Goal: Obtain resource: Download file/media

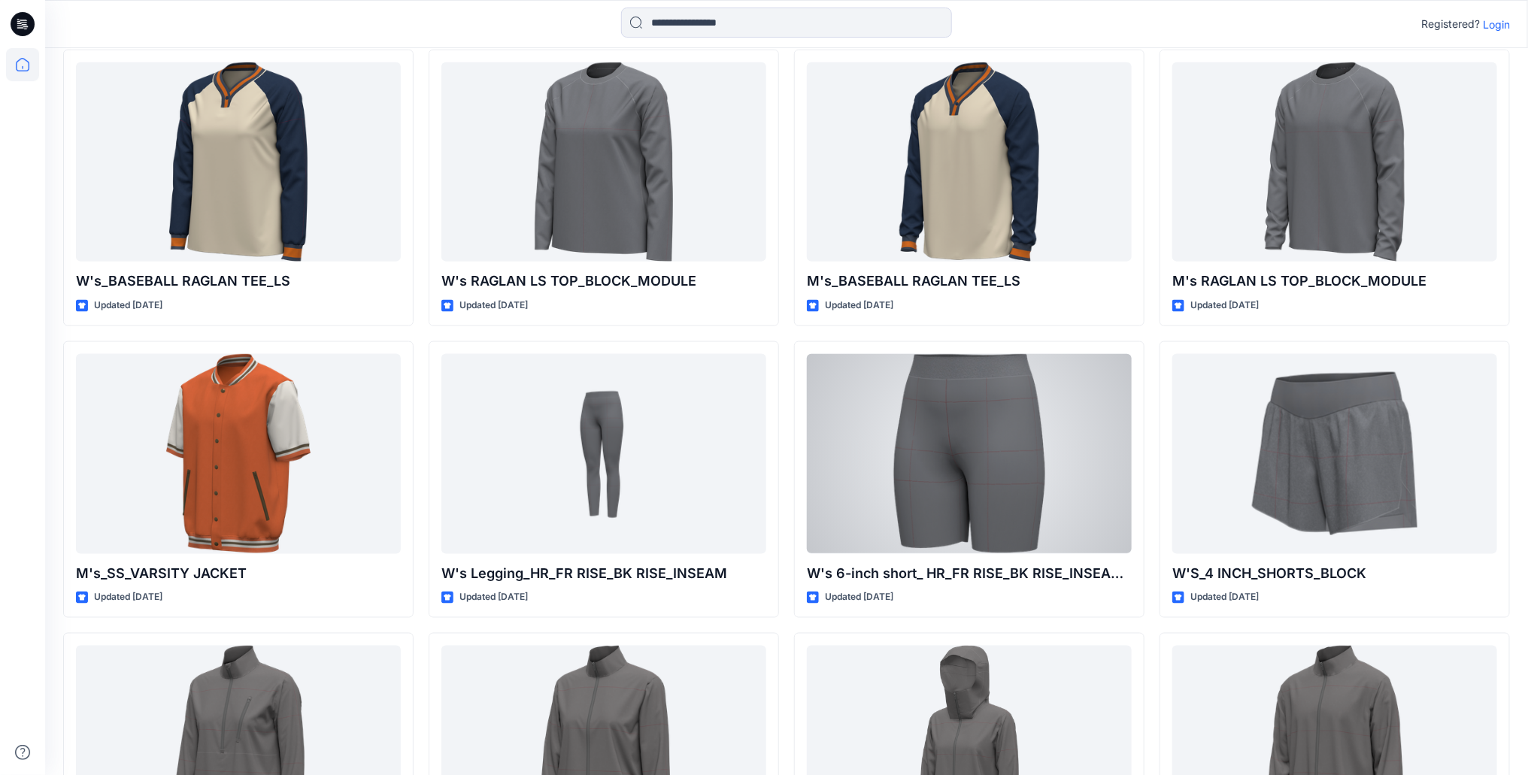
scroll to position [3942, 0]
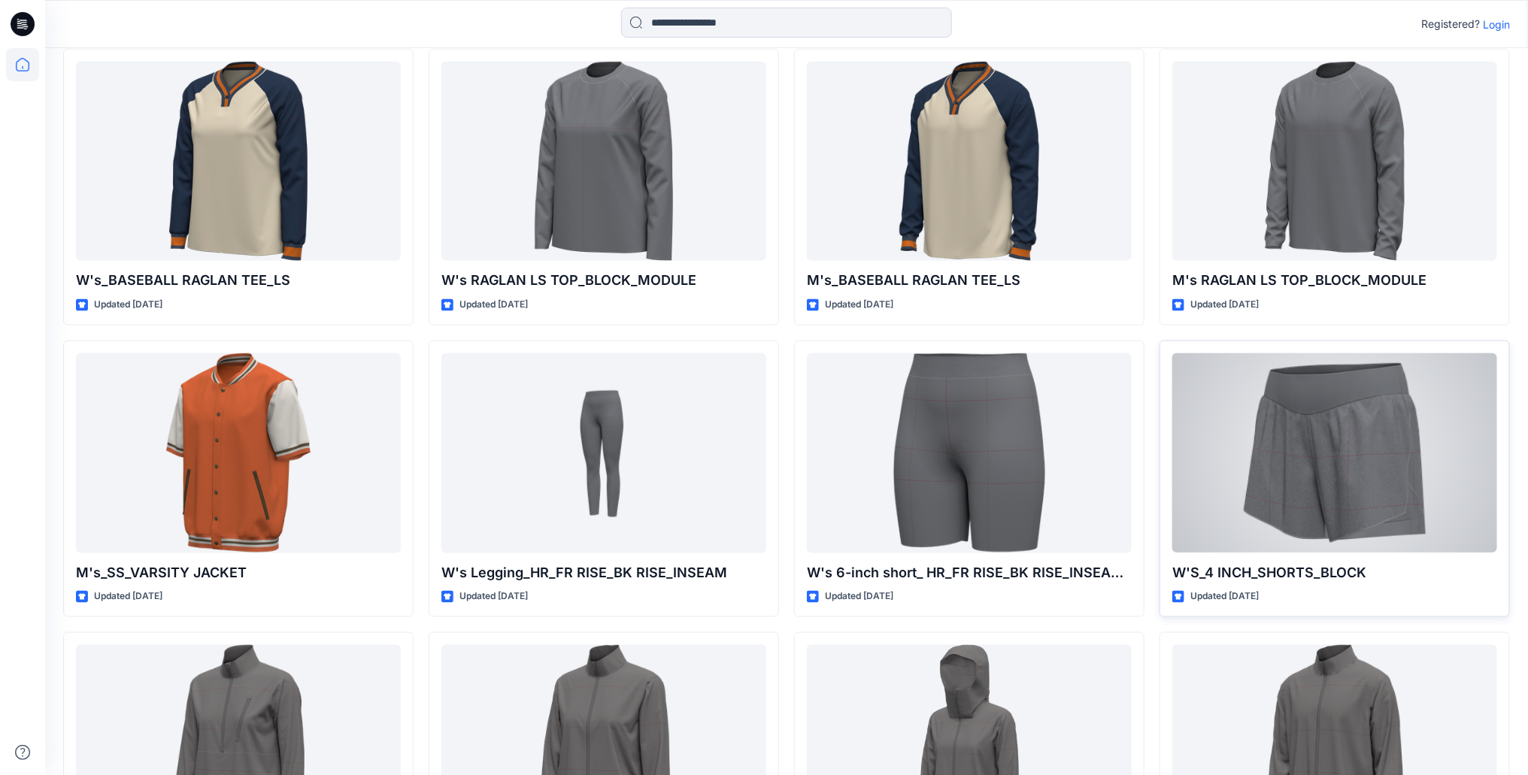
click at [1299, 457] on div at bounding box center [1334, 453] width 325 height 200
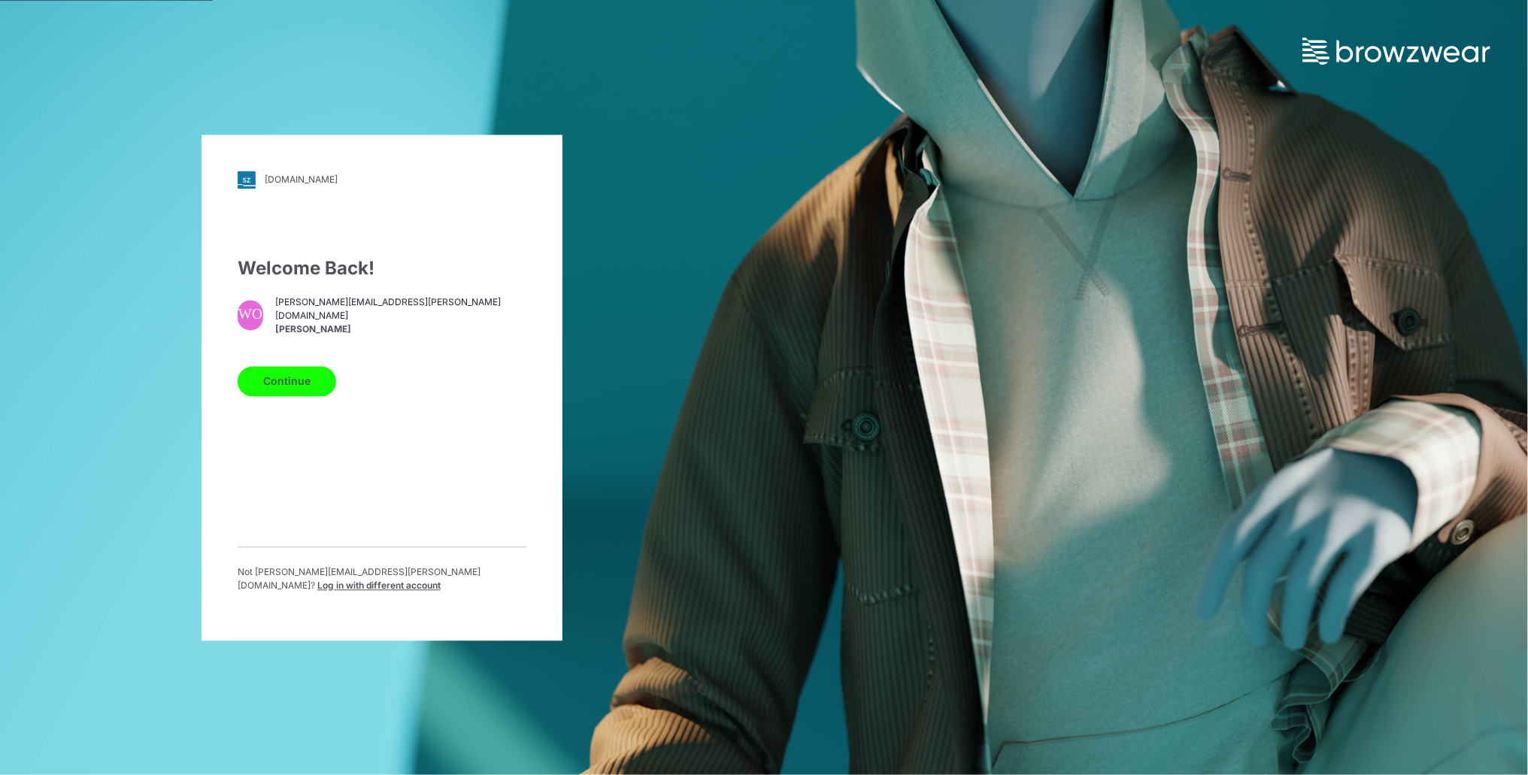
click at [307, 385] on button "Continue" at bounding box center [287, 381] width 98 height 30
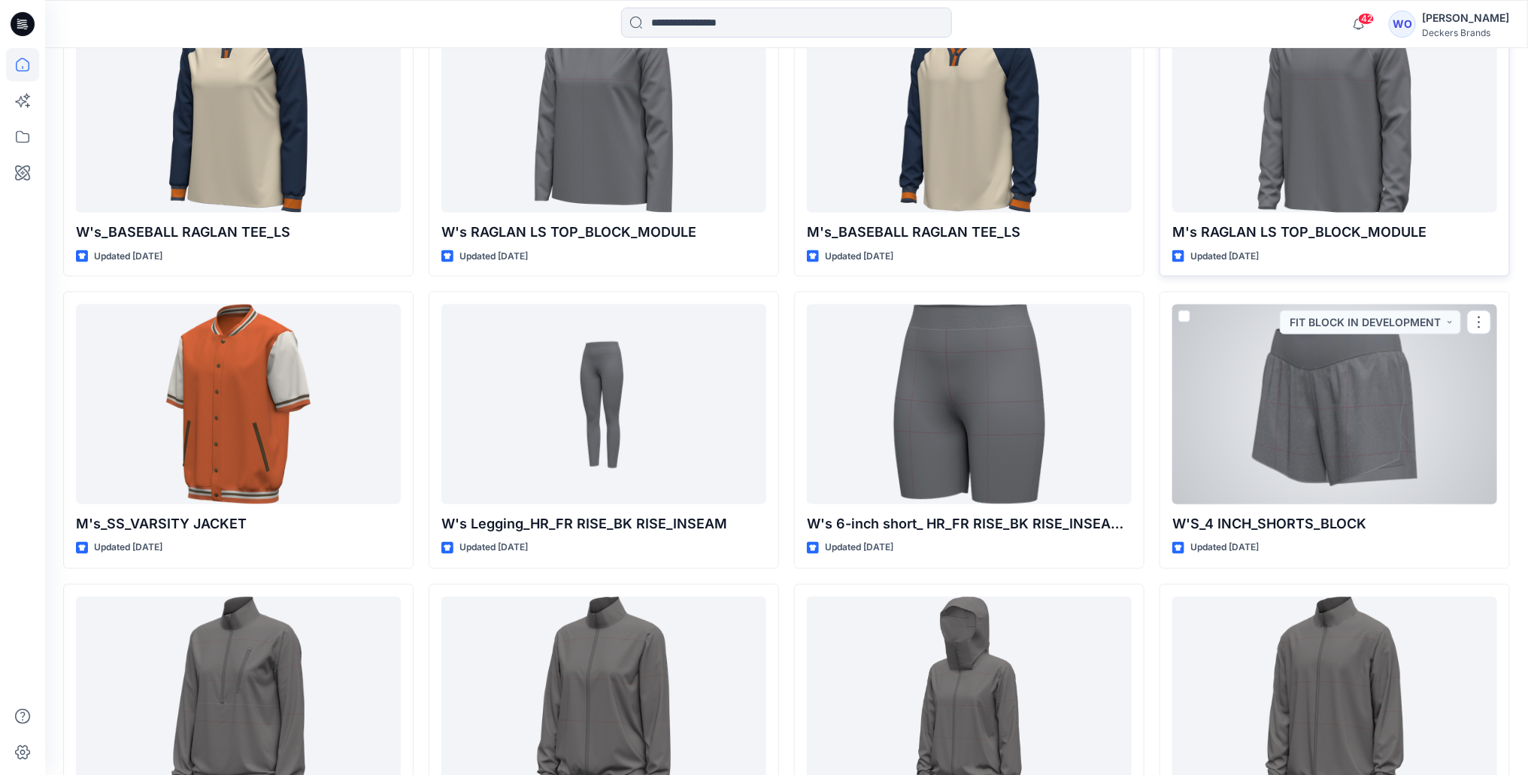
scroll to position [4045, 0]
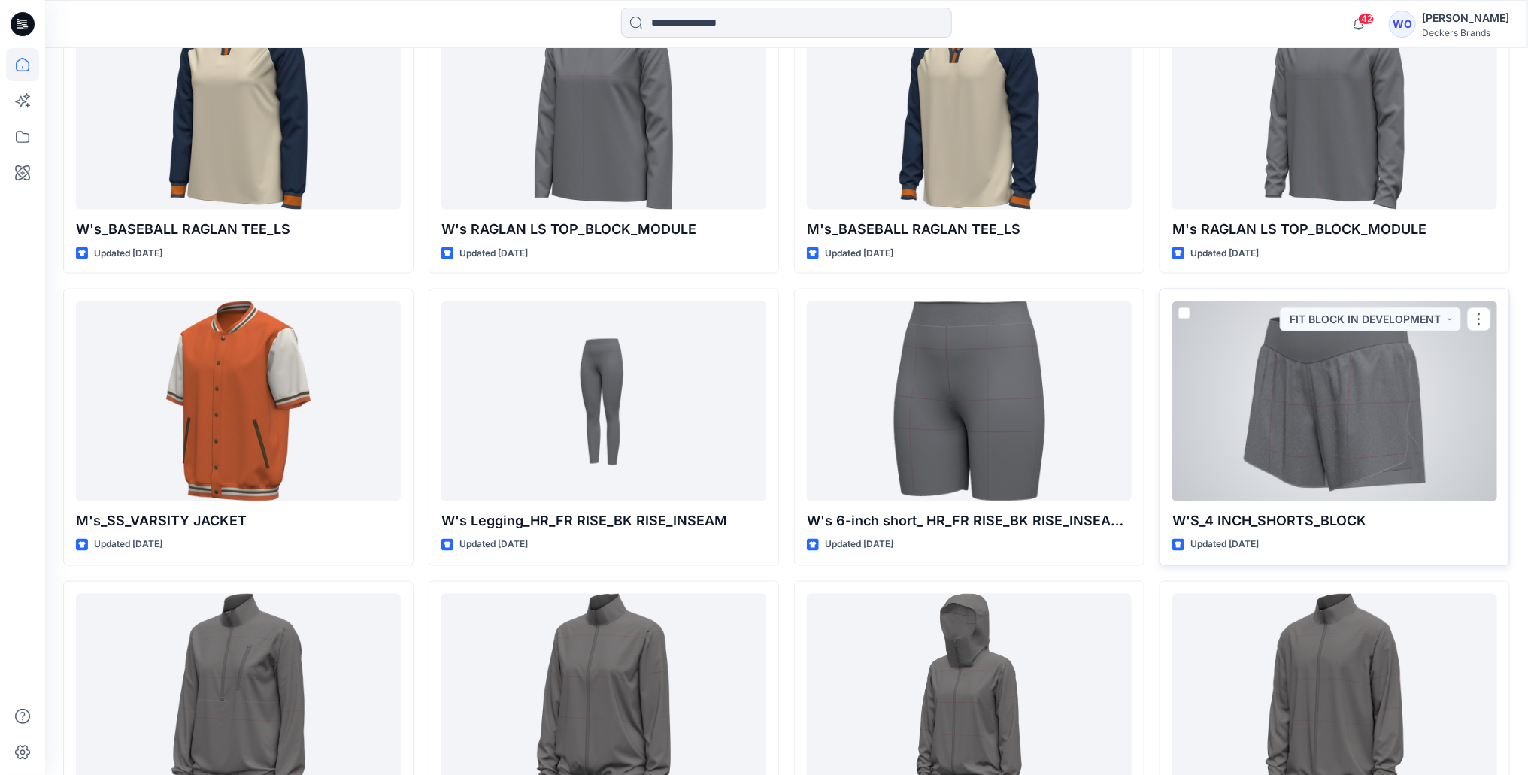
click at [1342, 408] on div at bounding box center [1334, 402] width 325 height 200
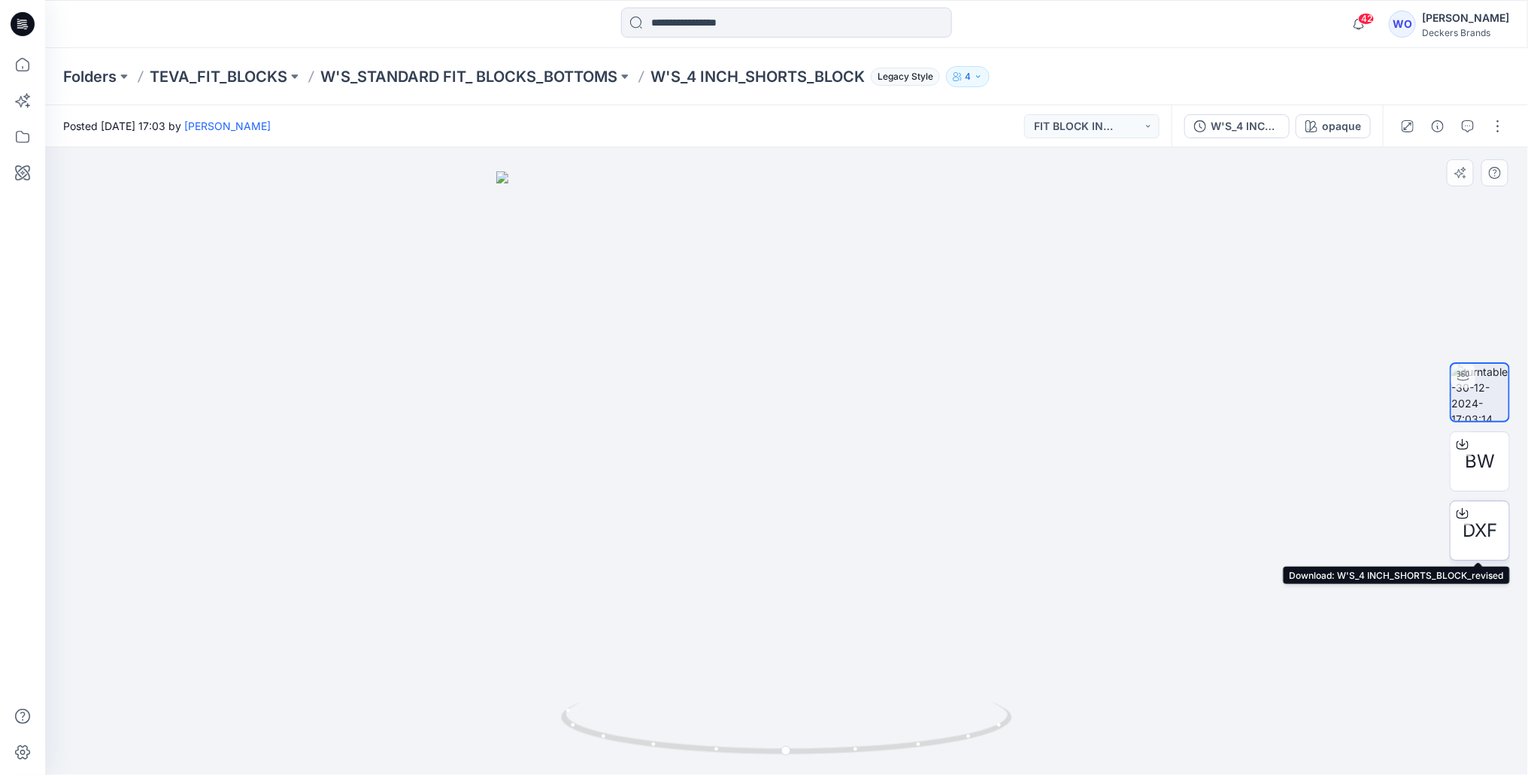
click at [1477, 527] on span "DXF" at bounding box center [1479, 530] width 35 height 27
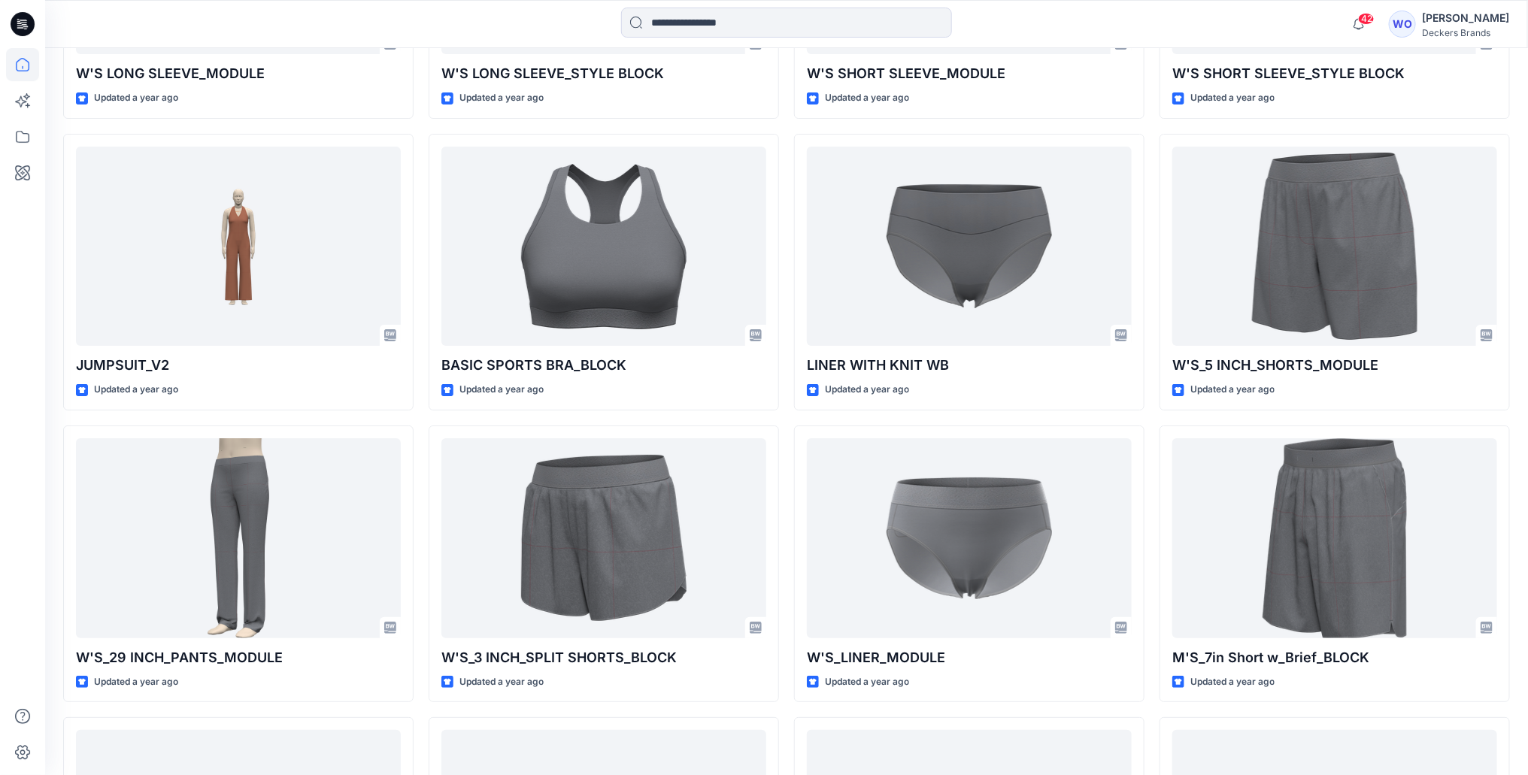
scroll to position [5917, 0]
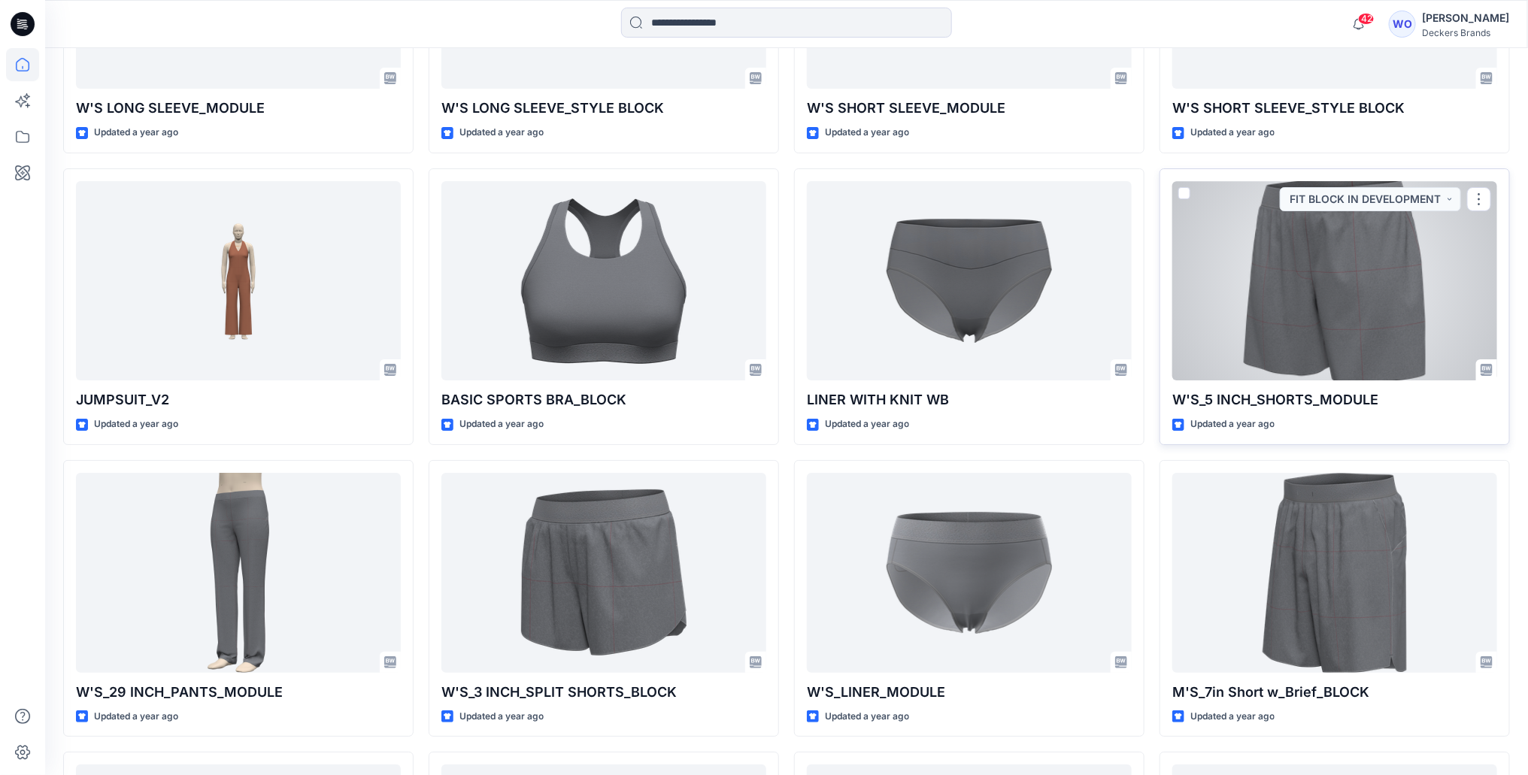
click at [1275, 259] on div at bounding box center [1334, 281] width 325 height 200
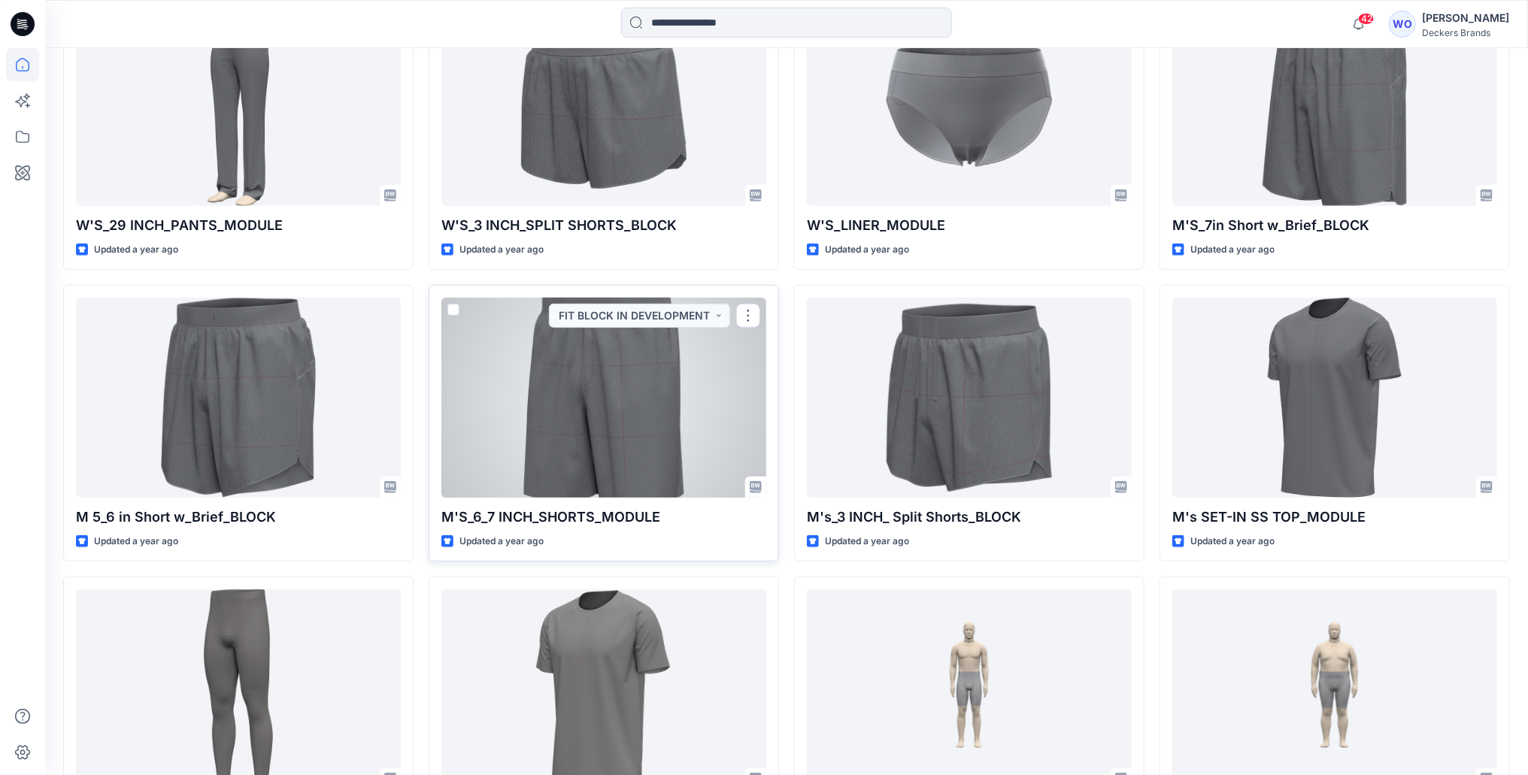
scroll to position [6378, 0]
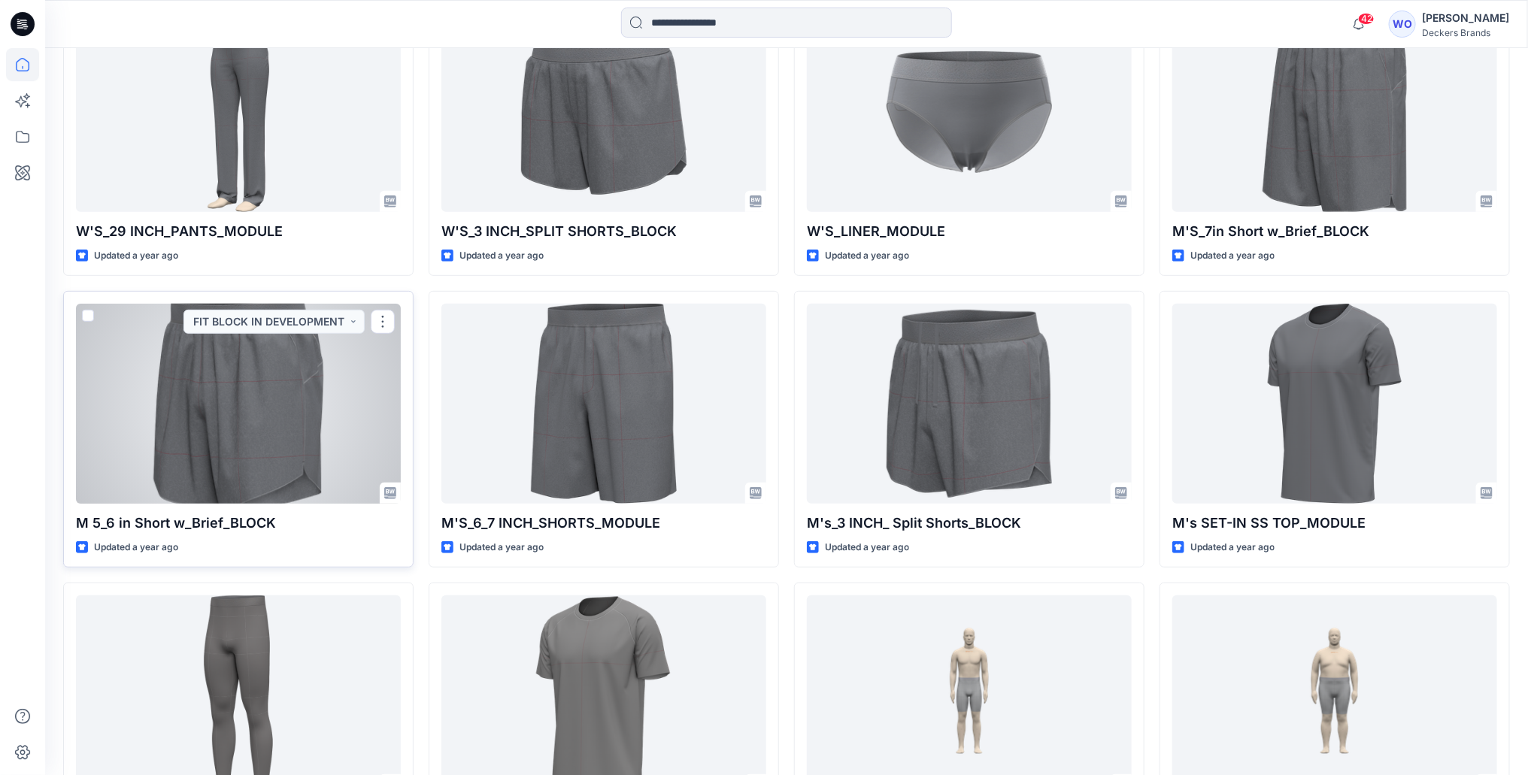
click at [256, 402] on div at bounding box center [238, 404] width 325 height 200
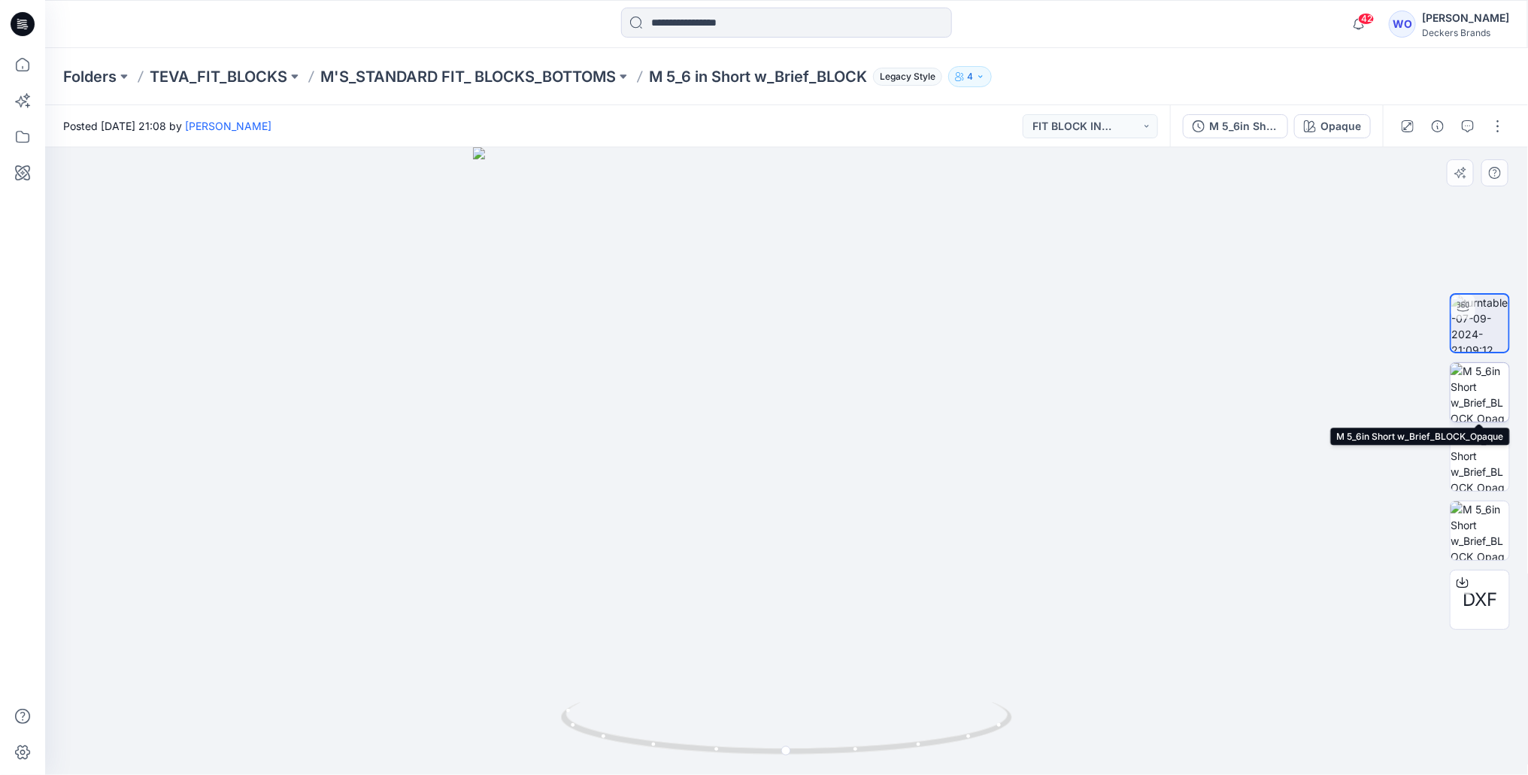
click at [1486, 391] on img at bounding box center [1479, 392] width 59 height 59
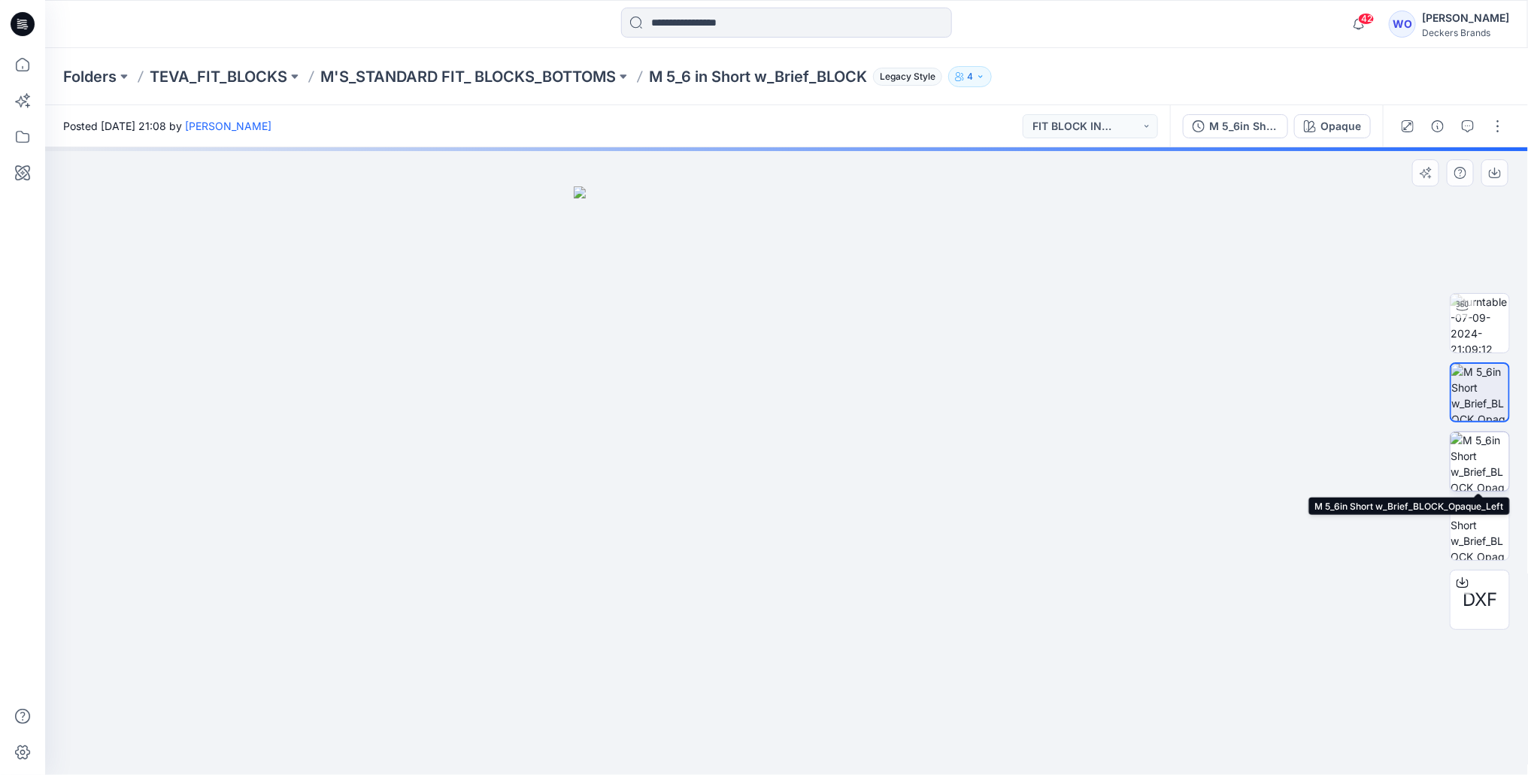
click at [1476, 454] on img at bounding box center [1479, 461] width 59 height 59
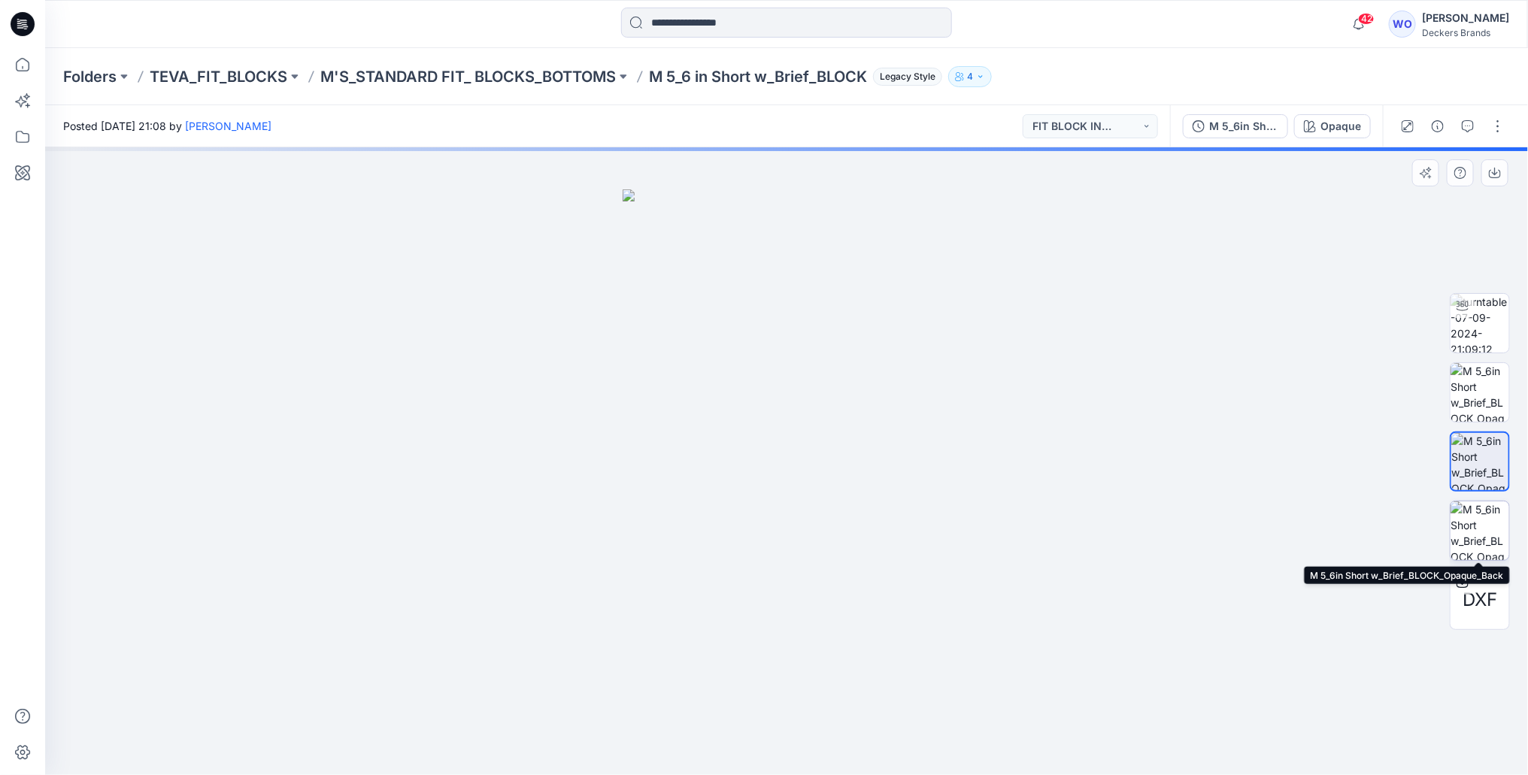
click at [1483, 535] on img at bounding box center [1479, 531] width 59 height 59
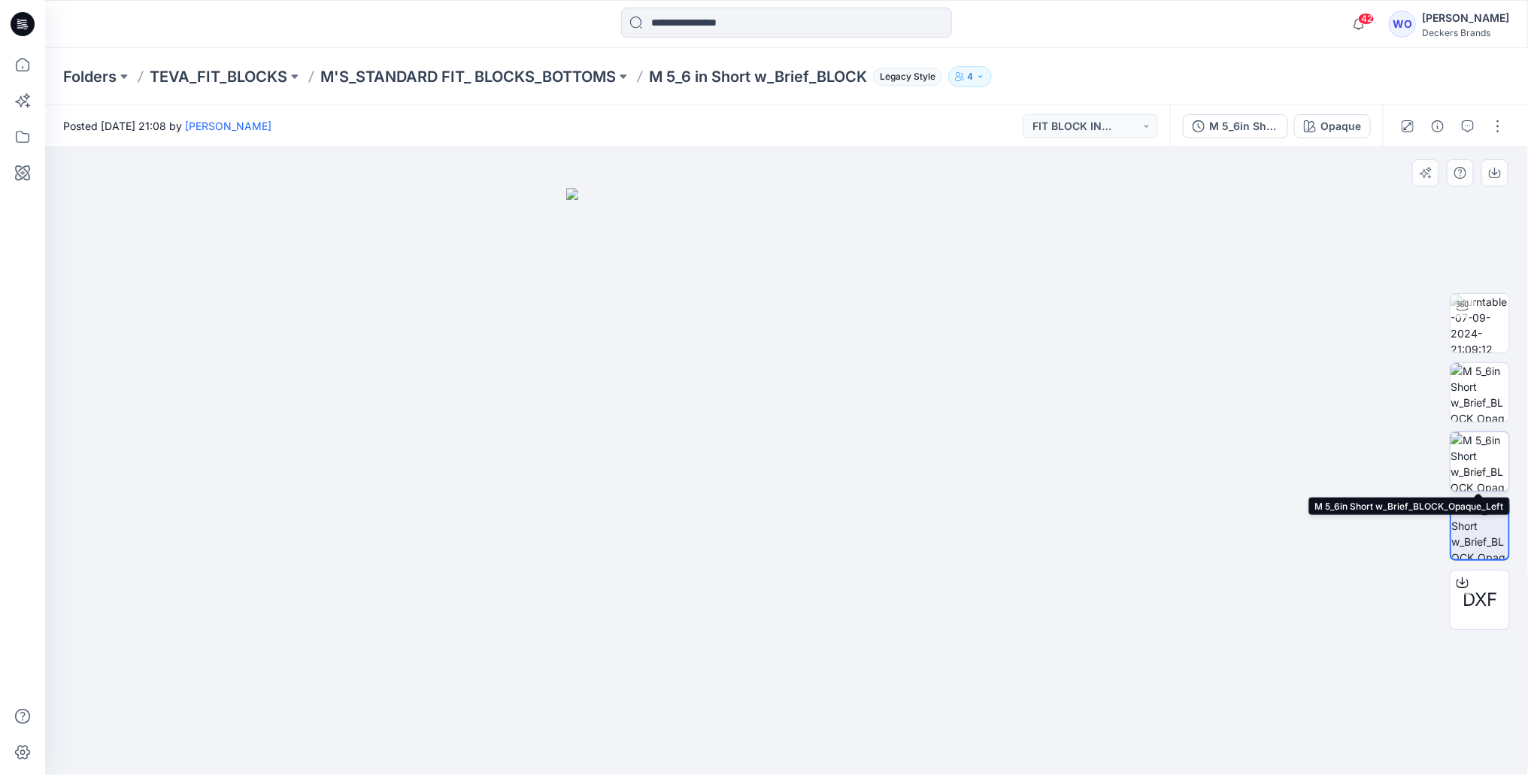
click at [1485, 462] on img at bounding box center [1479, 461] width 59 height 59
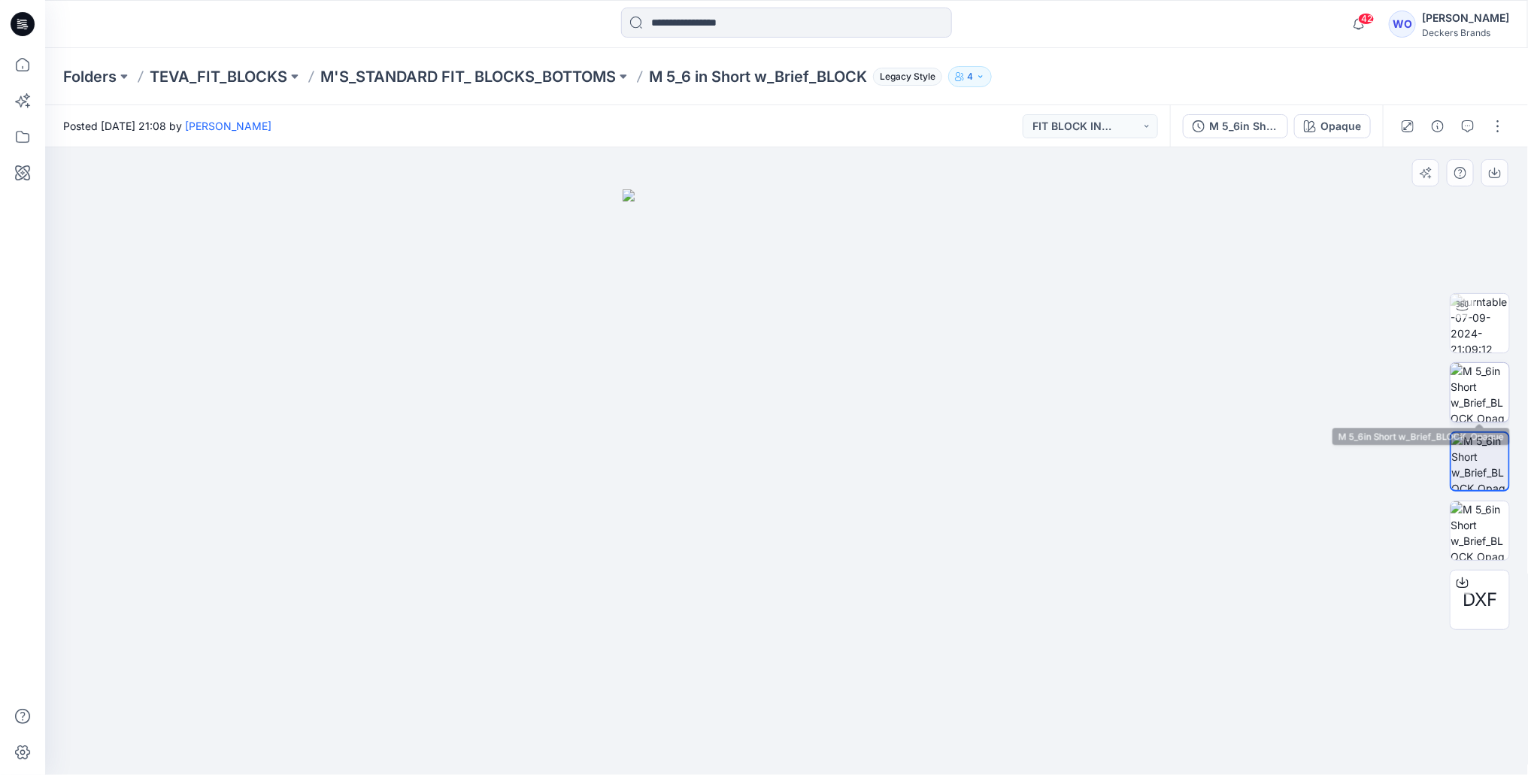
click at [1474, 405] on img at bounding box center [1479, 392] width 59 height 59
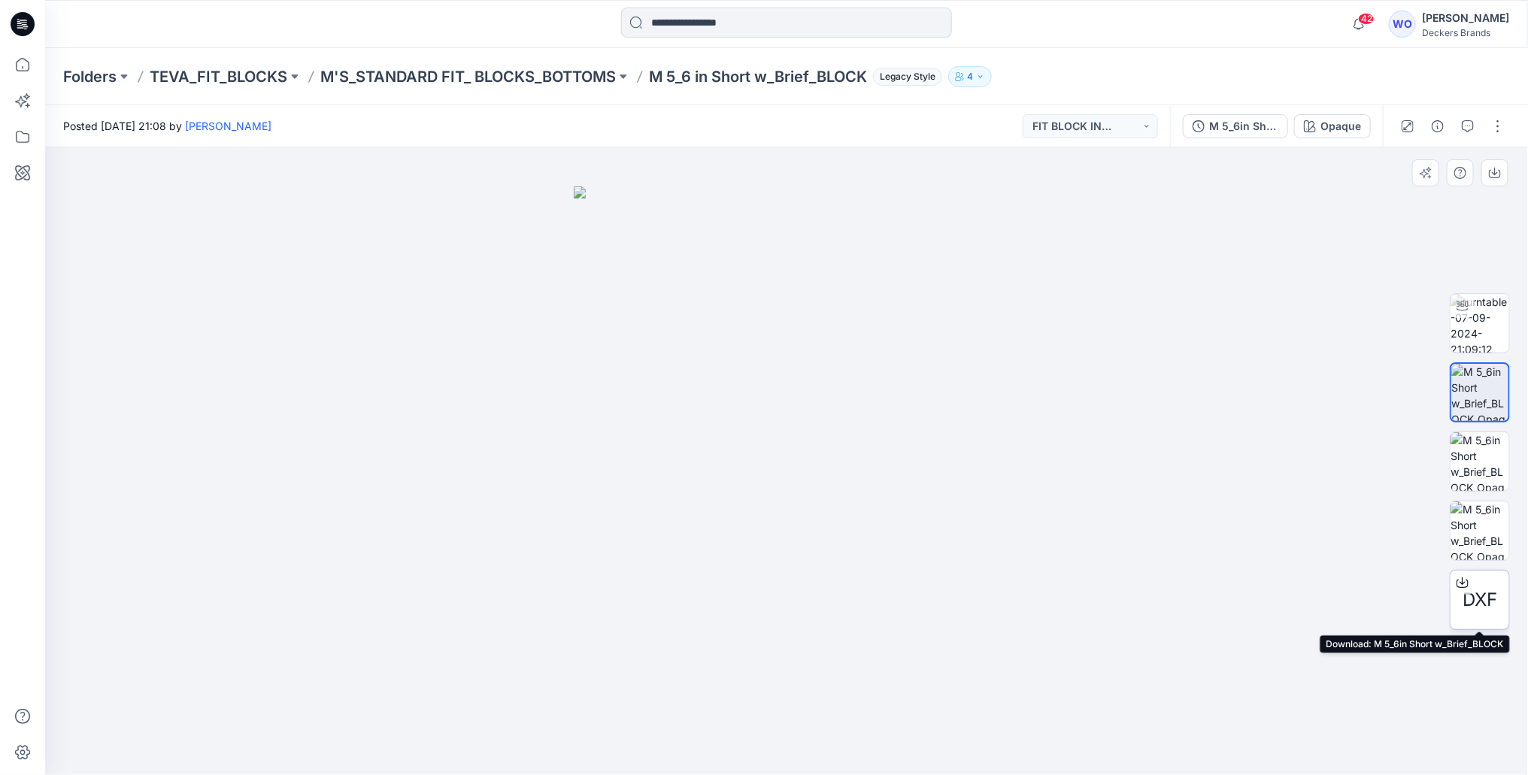
click at [1462, 583] on icon at bounding box center [1462, 583] width 12 height 12
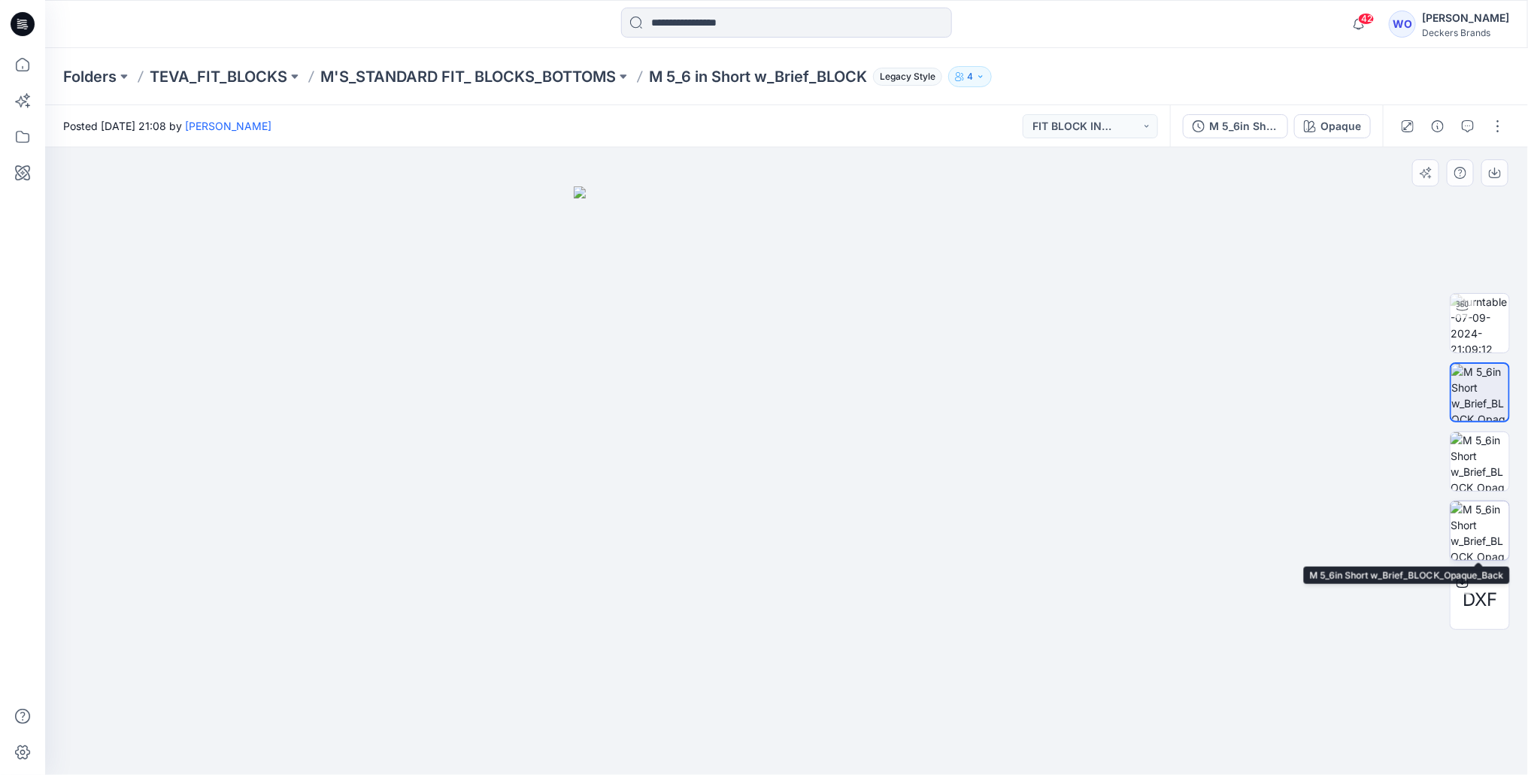
click at [1462, 506] on img at bounding box center [1479, 531] width 59 height 59
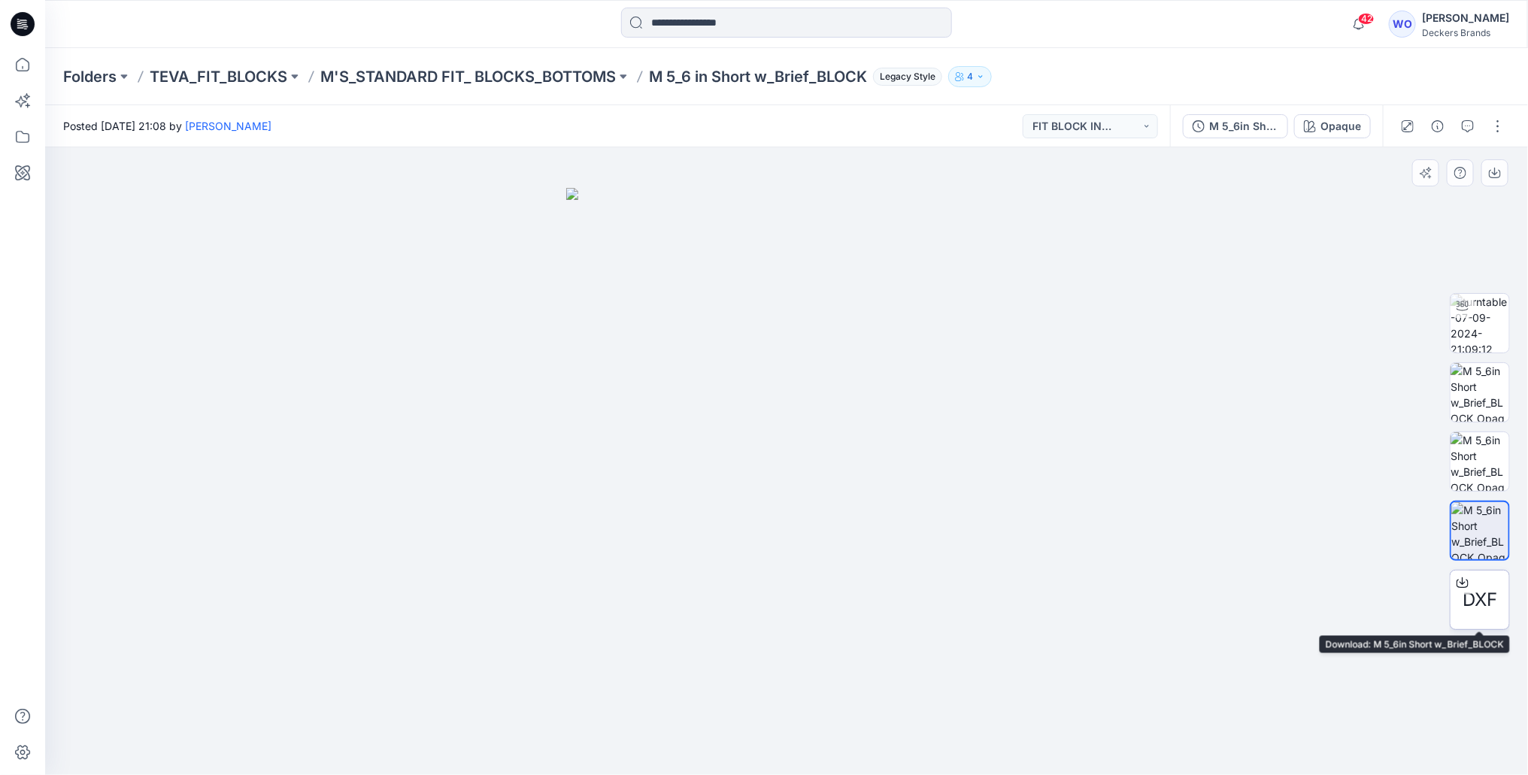
click at [1472, 586] on div at bounding box center [1462, 583] width 24 height 24
